Goal: Task Accomplishment & Management: Use online tool/utility

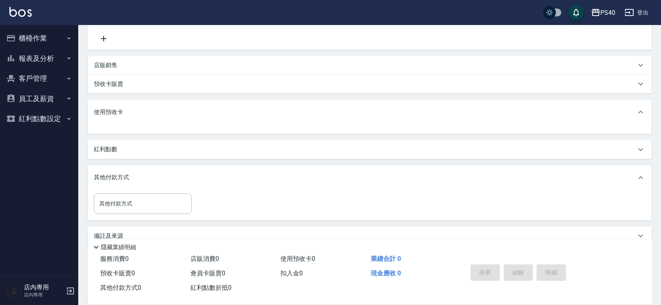
scroll to position [187, 0]
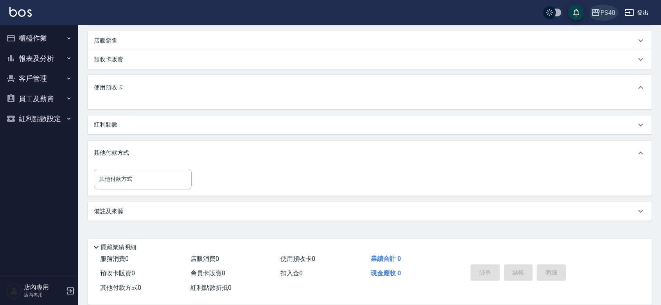
click at [598, 13] on icon "button" at bounding box center [595, 12] width 9 height 9
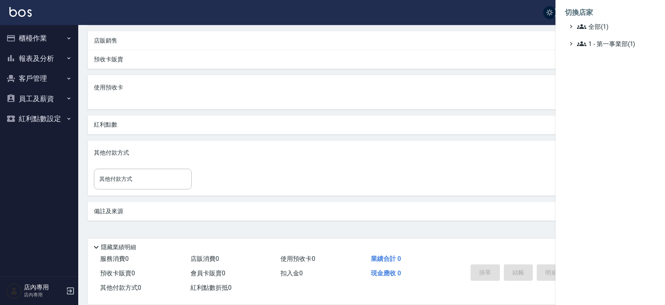
click at [507, 16] on div at bounding box center [332, 152] width 665 height 305
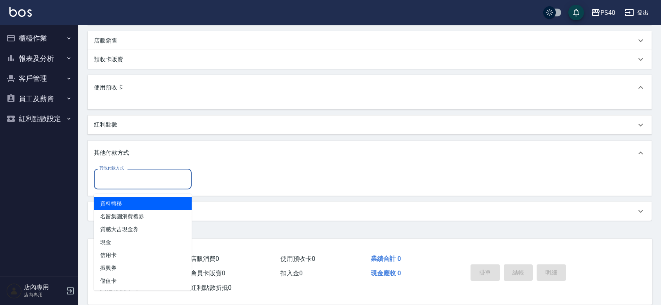
click at [153, 177] on input "其他付款方式" at bounding box center [142, 179] width 91 height 14
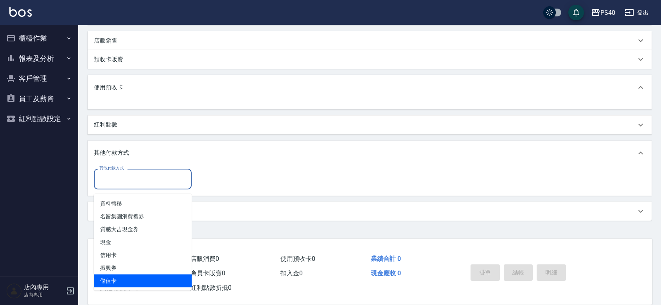
click at [132, 278] on span "儲值卡" at bounding box center [143, 281] width 98 height 13
type input "儲值卡"
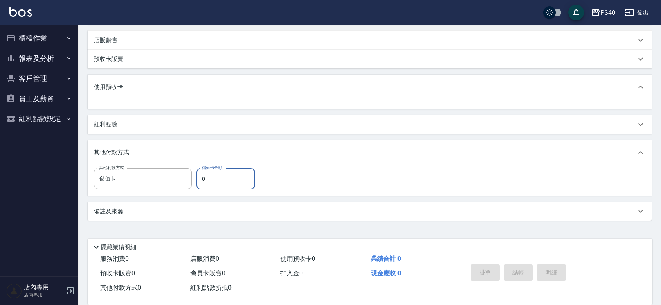
click at [235, 184] on input "0" at bounding box center [225, 179] width 59 height 21
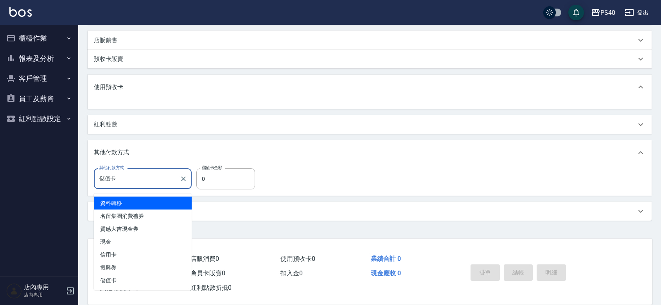
click at [143, 177] on input "儲值卡" at bounding box center [136, 179] width 79 height 14
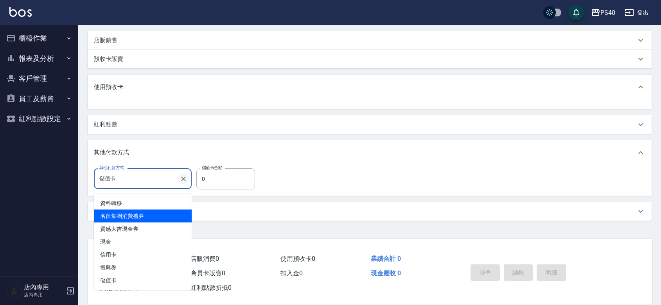
click at [188, 179] on button "Clear" at bounding box center [183, 179] width 11 height 11
